Goal: Complete application form

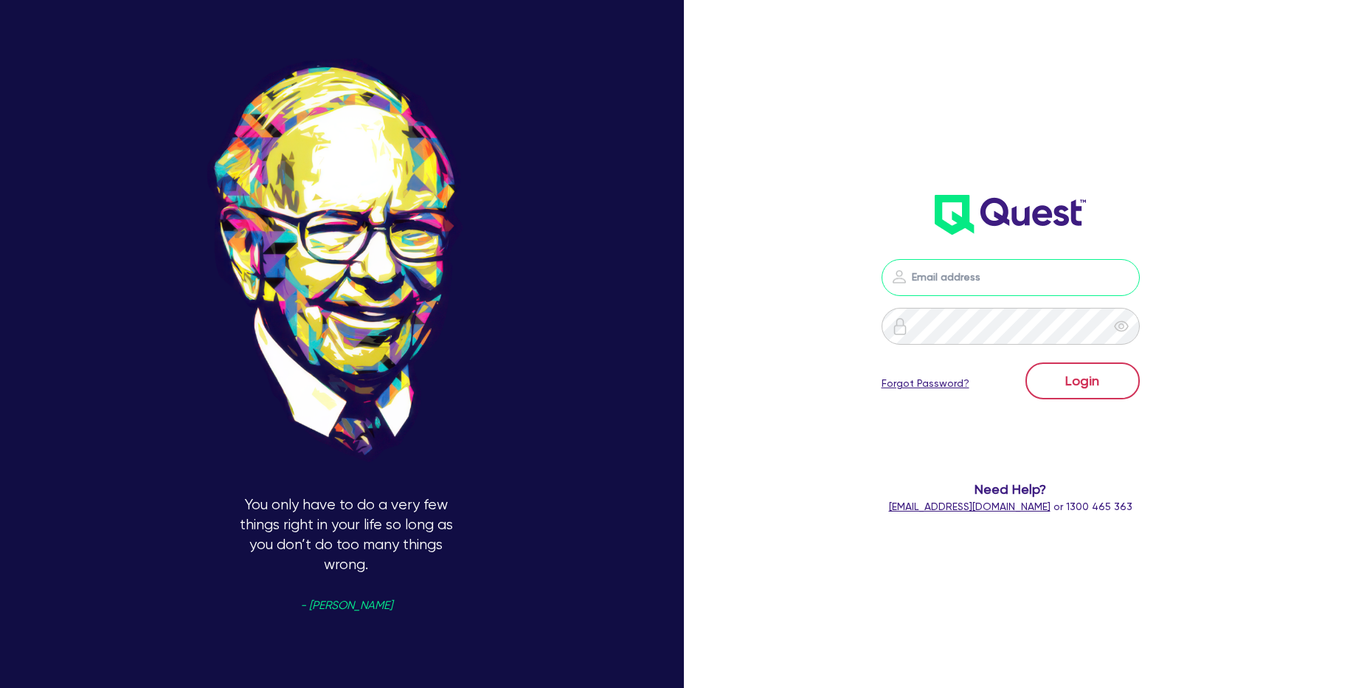
type input "[PERSON_NAME][EMAIL_ADDRESS][PERSON_NAME][DOMAIN_NAME]"
click at [1080, 380] on button "Login" at bounding box center [1083, 380] width 114 height 37
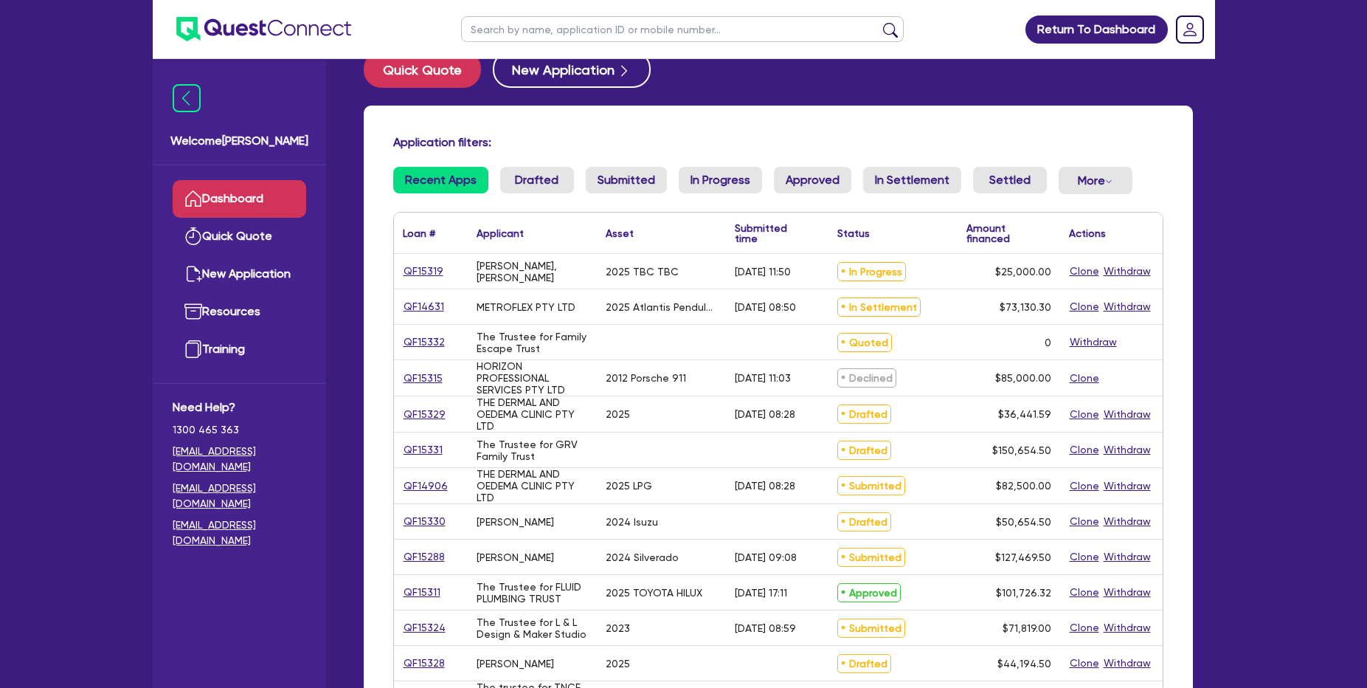
scroll to position [22, 0]
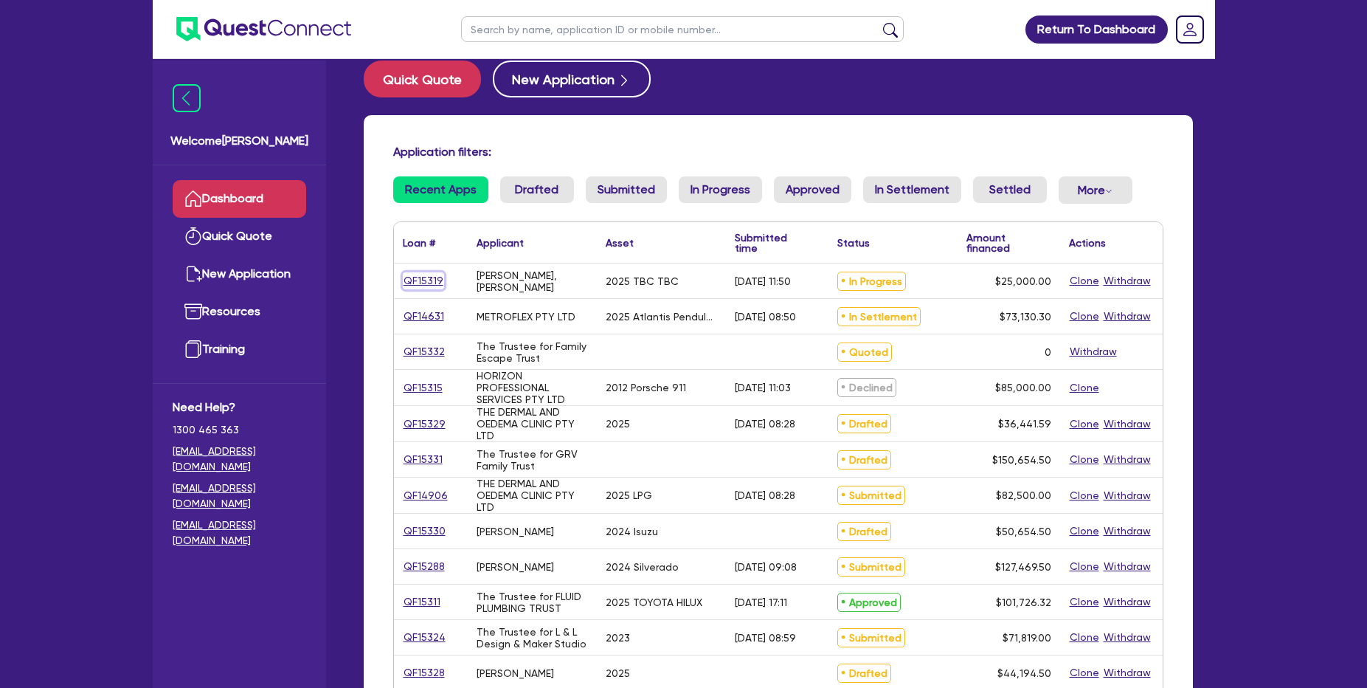
click at [437, 280] on link "QF15319" at bounding box center [423, 280] width 41 height 17
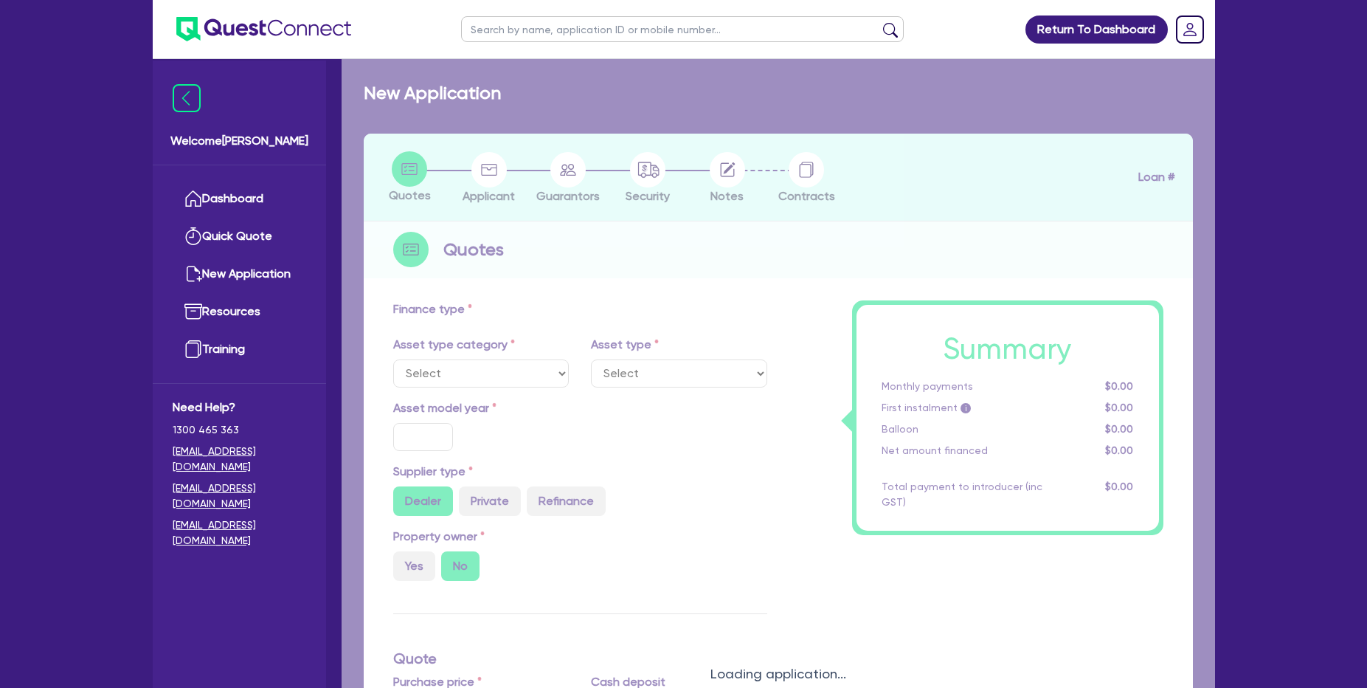
select select "PRIMARY_ASSETS"
type input "2025"
type input "25,000"
type input "15"
type input "3,750"
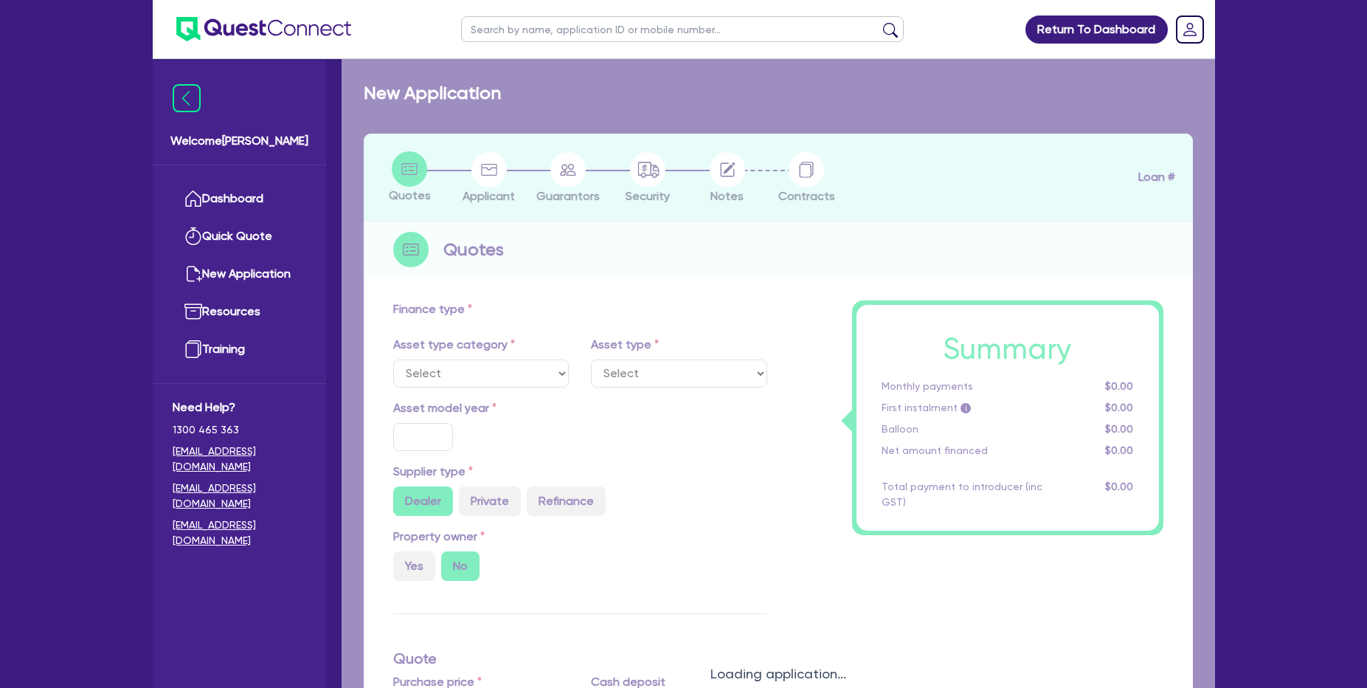
type input "17"
type input "1,990"
select select "TRAILERS"
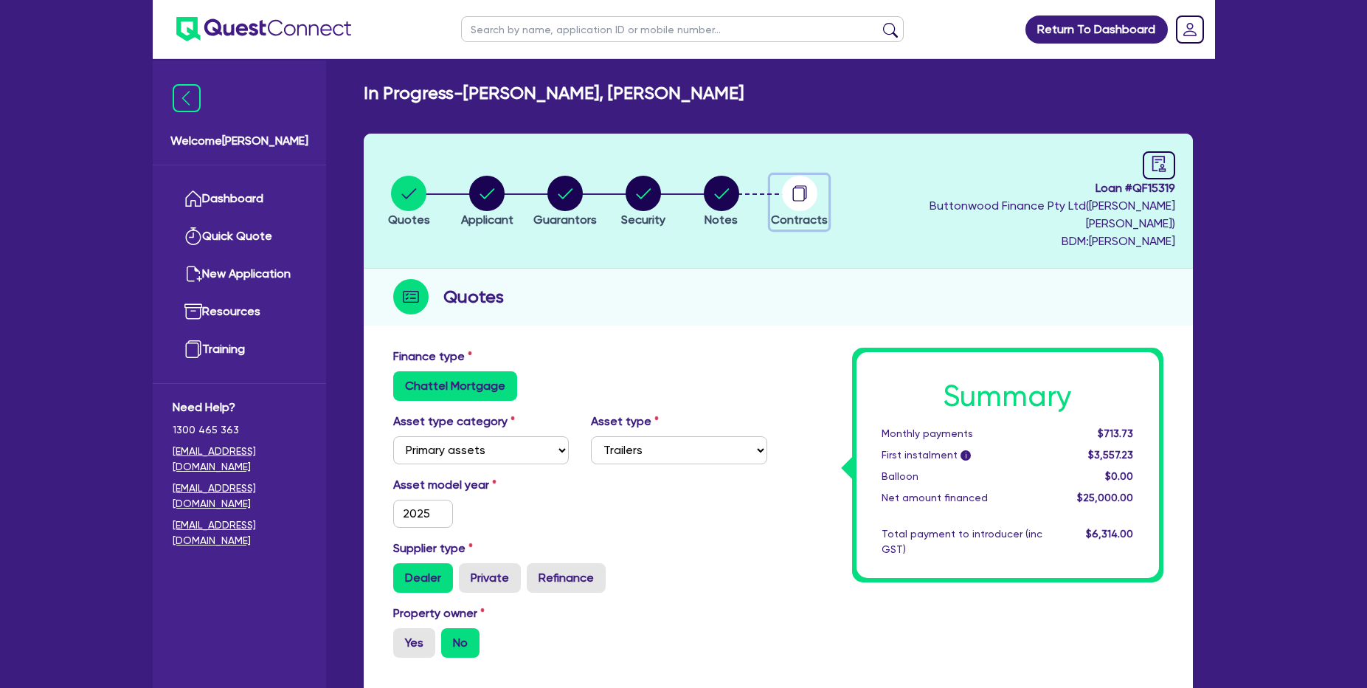
click at [818, 187] on circle "button" at bounding box center [799, 193] width 35 height 35
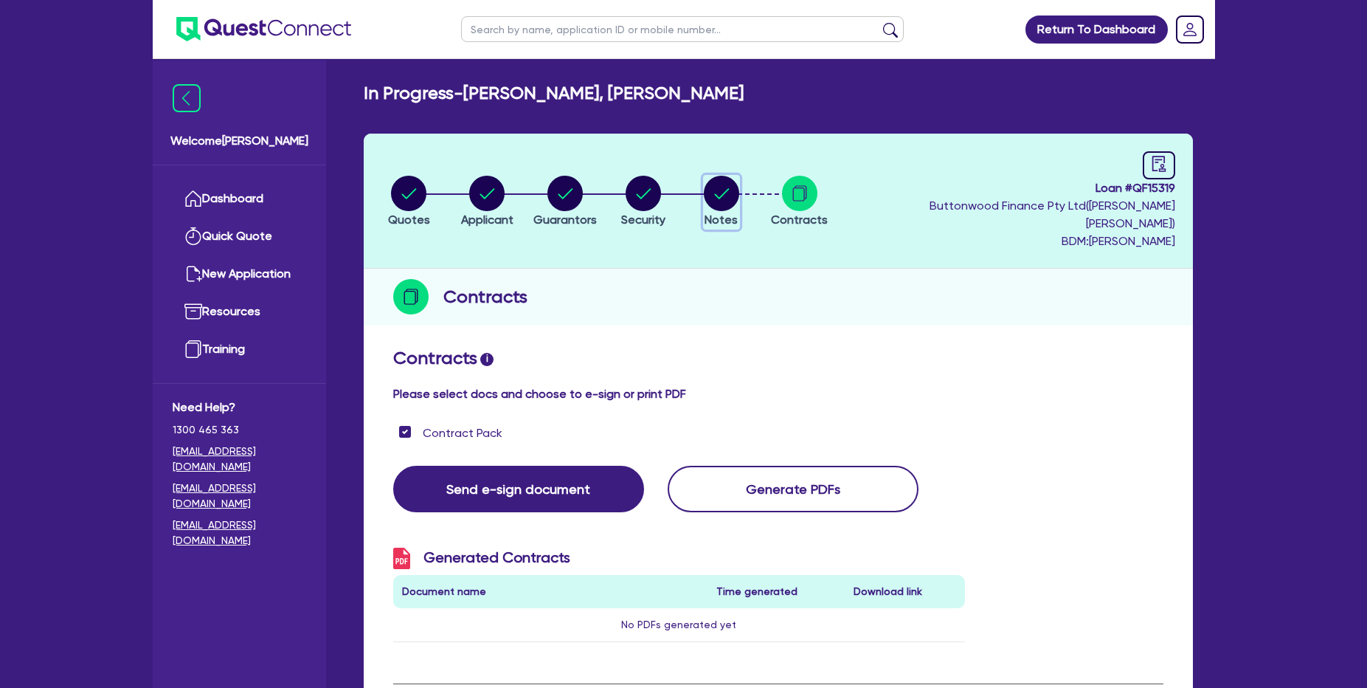
click at [731, 199] on circle "button" at bounding box center [721, 193] width 35 height 35
select select "Quest Finance - Own Book"
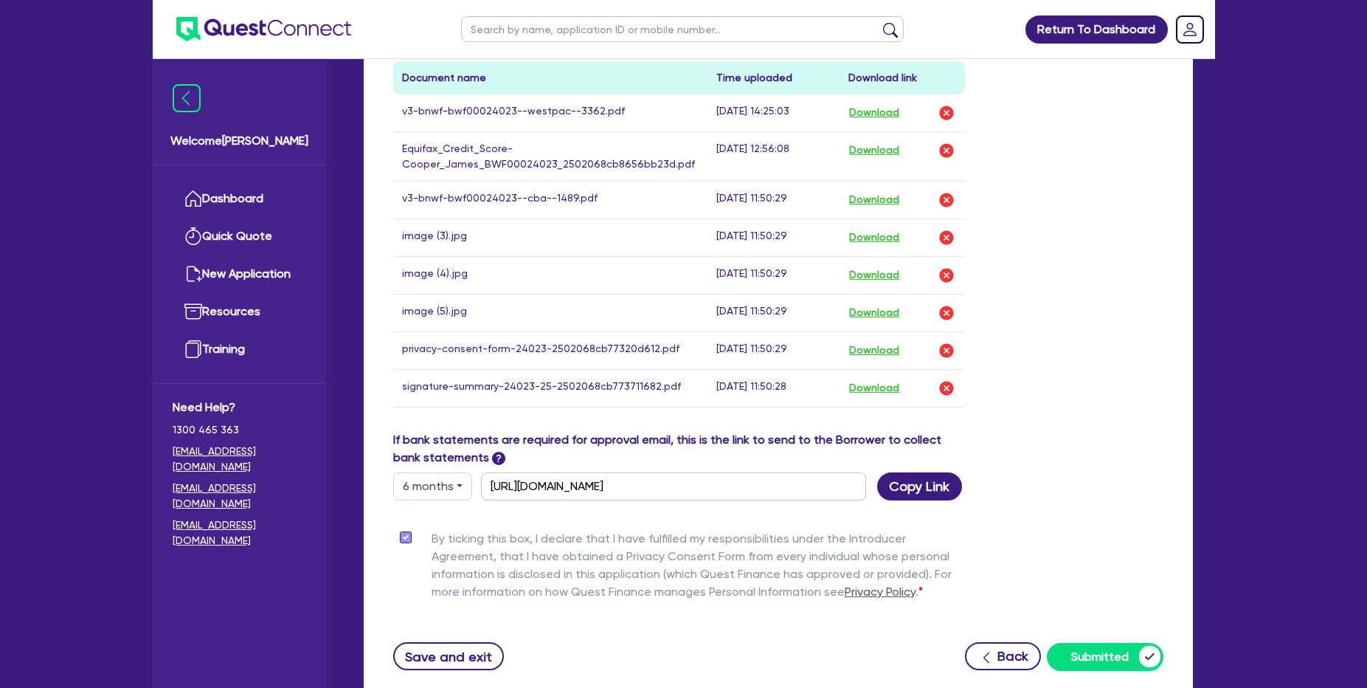
scroll to position [938, 0]
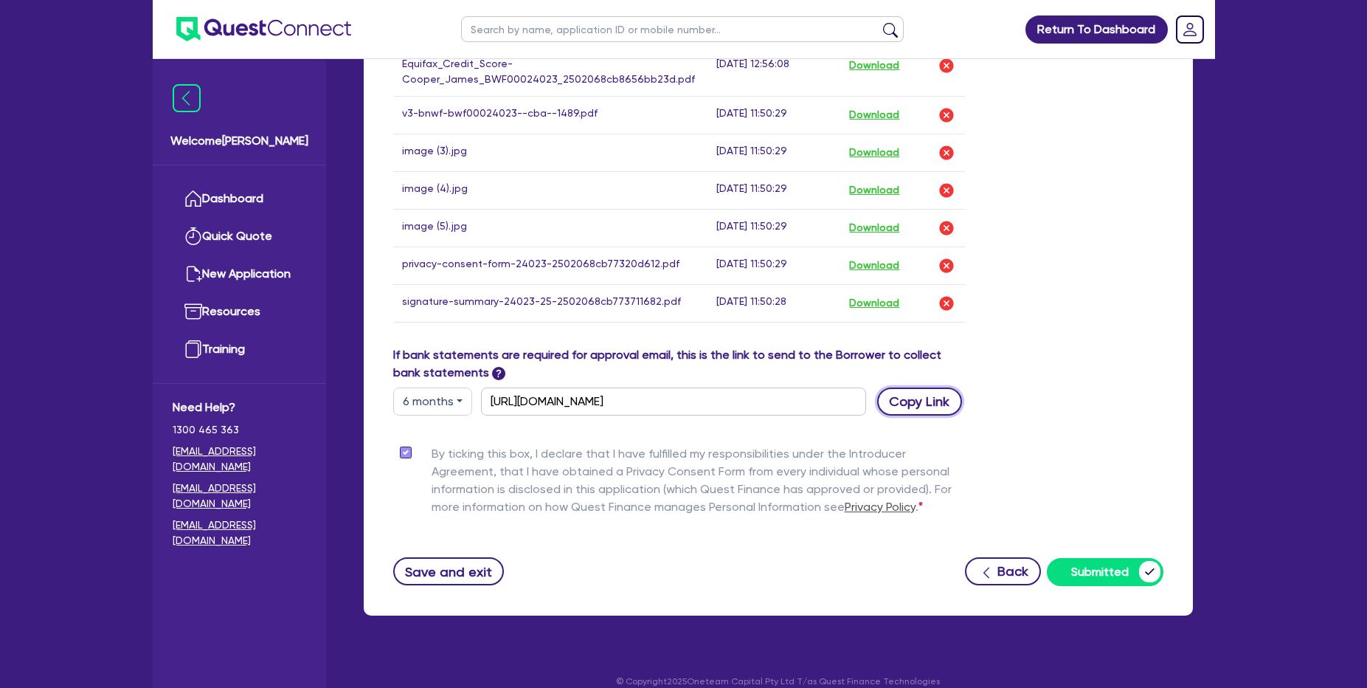
click at [920, 393] on button "Copy Link" at bounding box center [919, 401] width 85 height 28
click at [438, 387] on button "6 months" at bounding box center [432, 401] width 79 height 28
click at [440, 422] on link "3 months" at bounding box center [452, 435] width 117 height 27
click at [934, 390] on button "Copy Link" at bounding box center [919, 401] width 85 height 28
click at [452, 388] on button "3 months" at bounding box center [432, 401] width 79 height 28
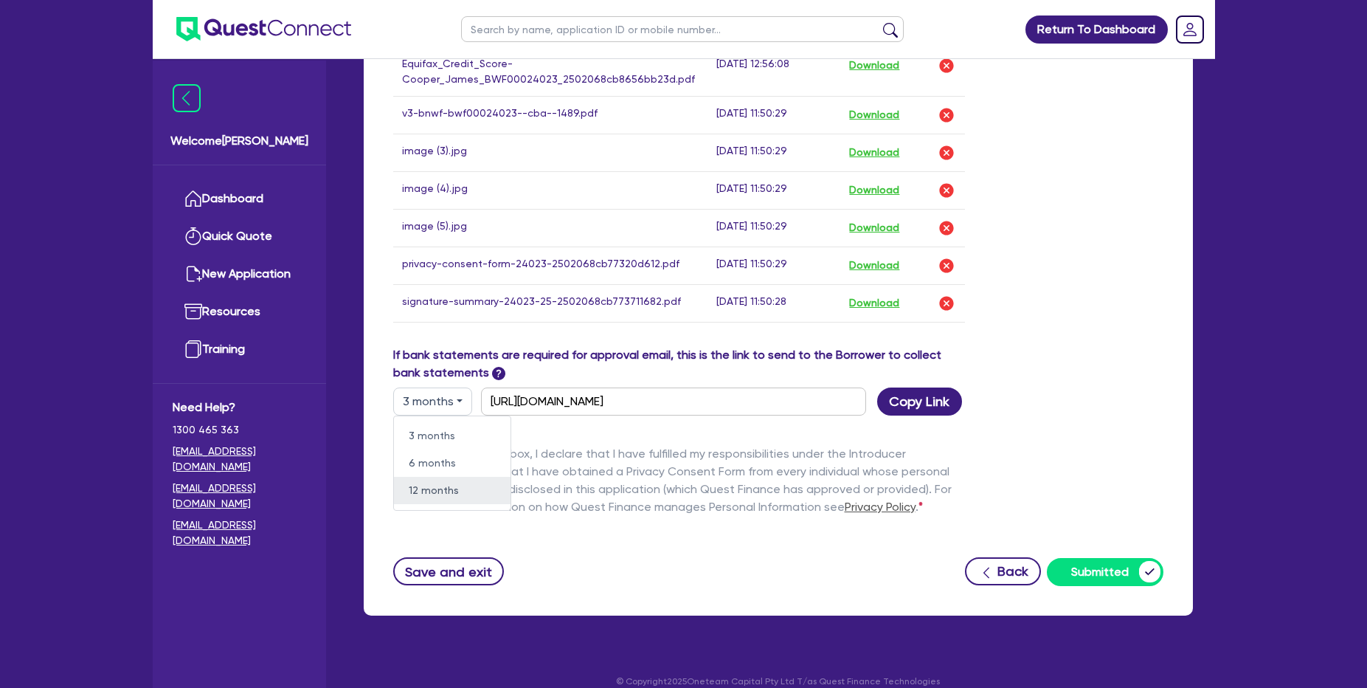
click at [445, 477] on link "12 months" at bounding box center [452, 490] width 117 height 27
type input "[URL][DOMAIN_NAME]"
click at [900, 387] on button "Copy Link" at bounding box center [919, 401] width 85 height 28
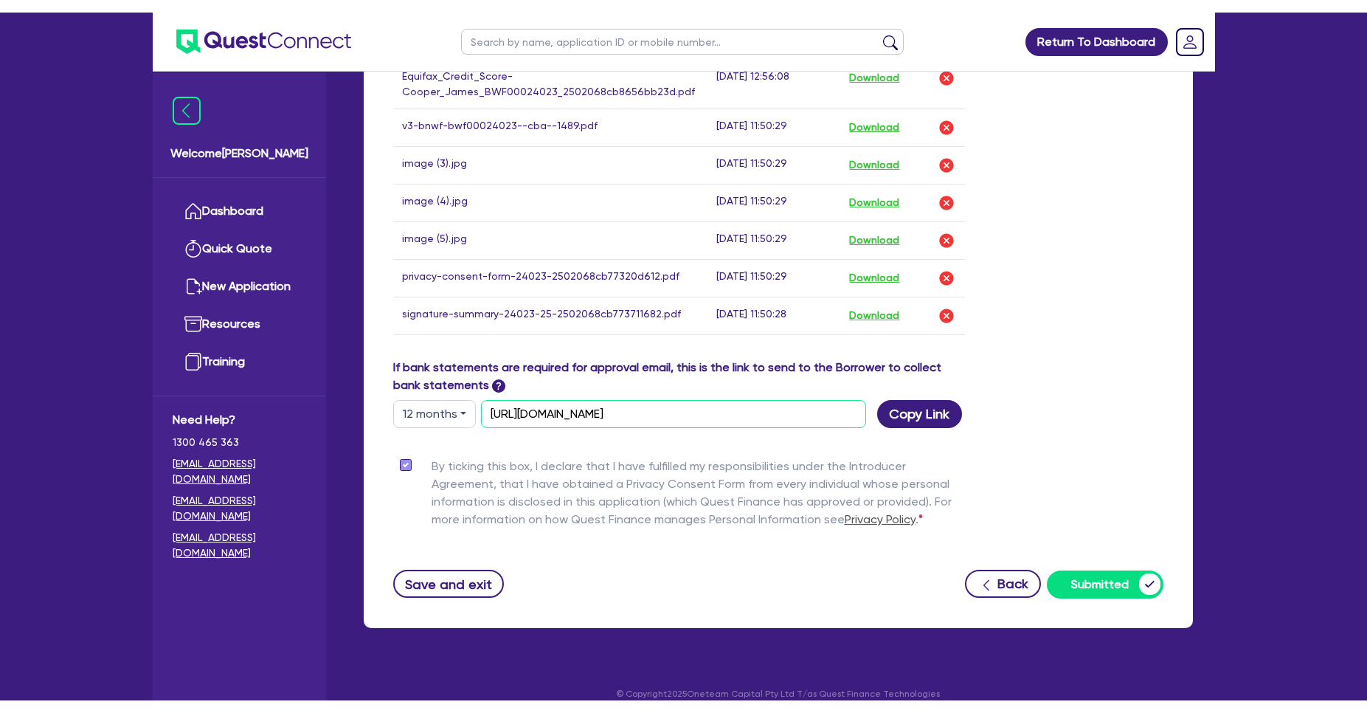
scroll to position [913, 0]
